Goal: Find specific page/section: Find specific page/section

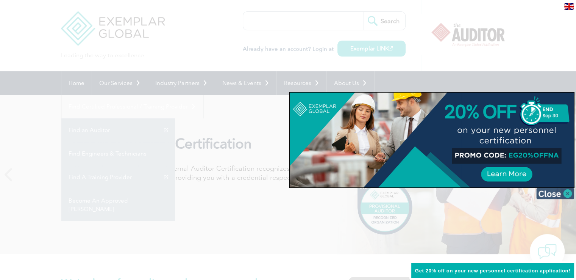
click at [567, 193] on img at bounding box center [556, 193] width 38 height 11
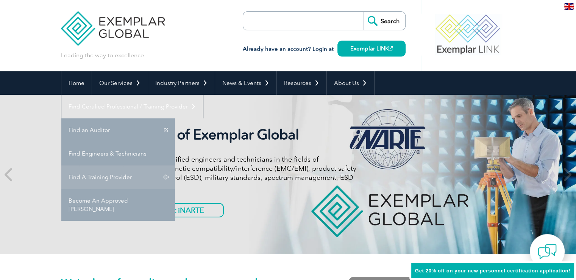
click at [175, 165] on link "Find A Training Provider" at bounding box center [118, 176] width 114 height 23
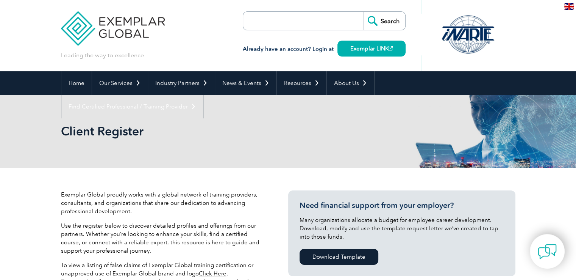
click at [299, 21] on input "search" at bounding box center [287, 21] width 80 height 18
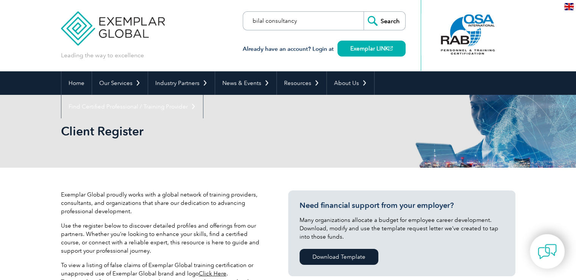
type input "bilal consultancy"
click at [364, 12] on input "Search" at bounding box center [385, 21] width 42 height 18
